Goal: Task Accomplishment & Management: Use online tool/utility

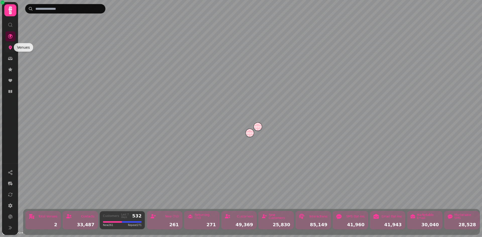
click at [10, 48] on icon at bounding box center [10, 48] width 3 height 4
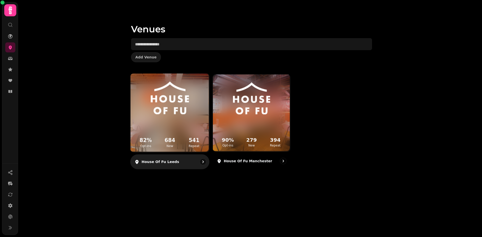
click at [176, 104] on img at bounding box center [169, 98] width 59 height 33
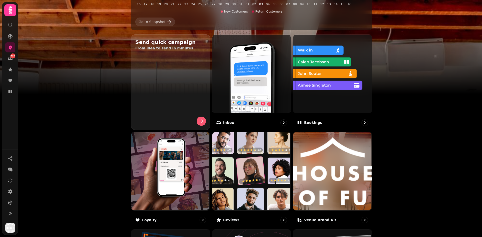
scroll to position [148, 0]
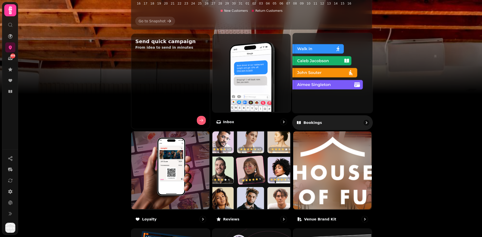
click at [337, 72] on img at bounding box center [332, 72] width 80 height 80
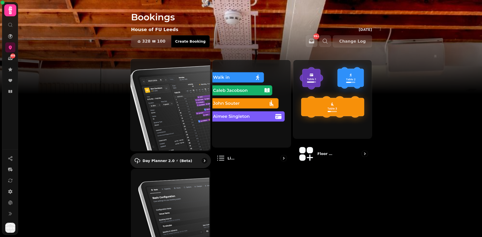
click at [178, 95] on img at bounding box center [170, 105] width 80 height 92
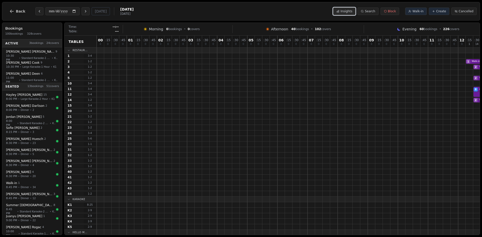
click at [349, 14] on button "Insights" at bounding box center [344, 12] width 22 height 8
